Goal: Information Seeking & Learning: Check status

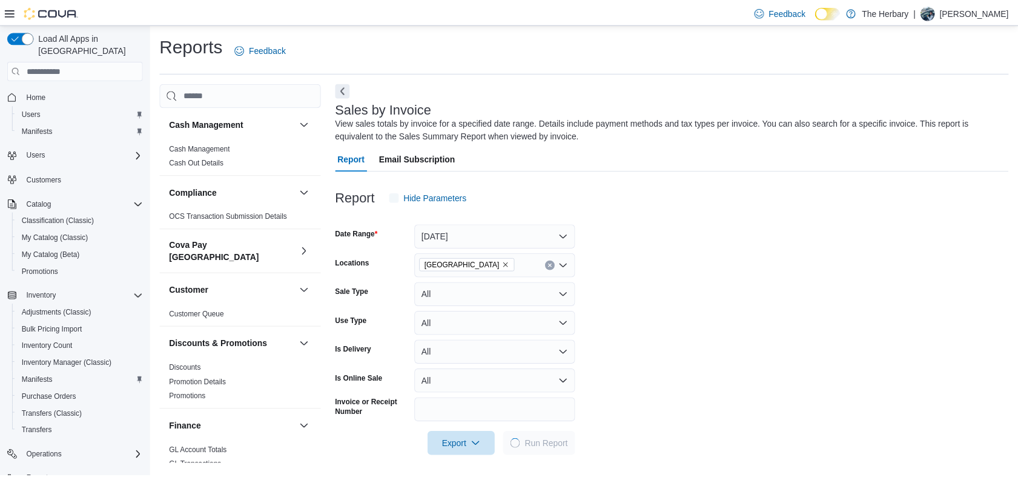
scroll to position [5, 0]
